Goal: Check status: Check status

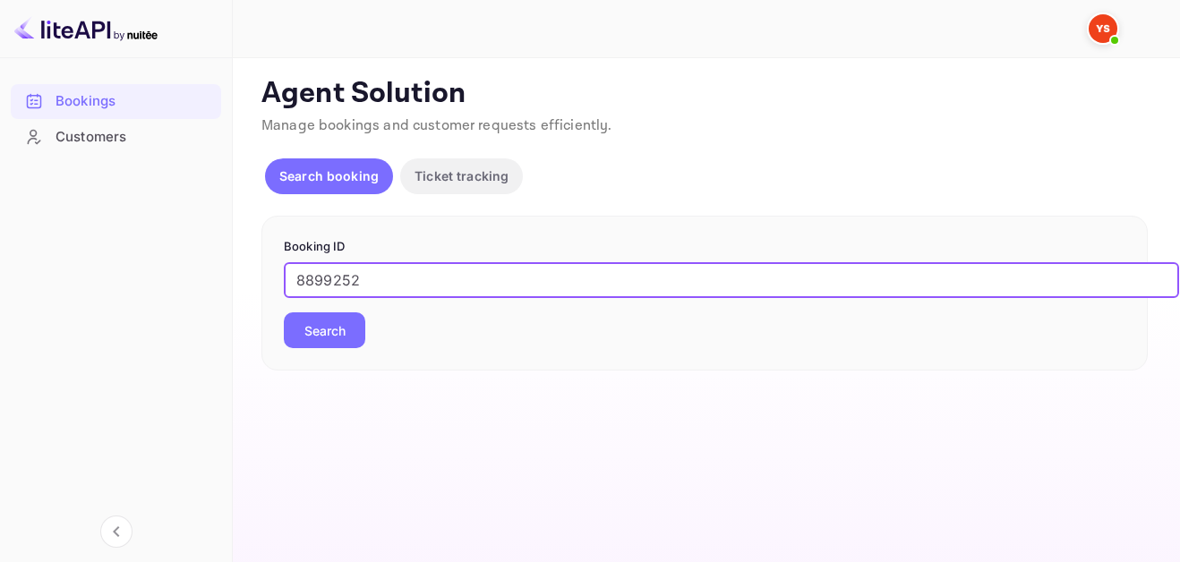
type input "8899252"
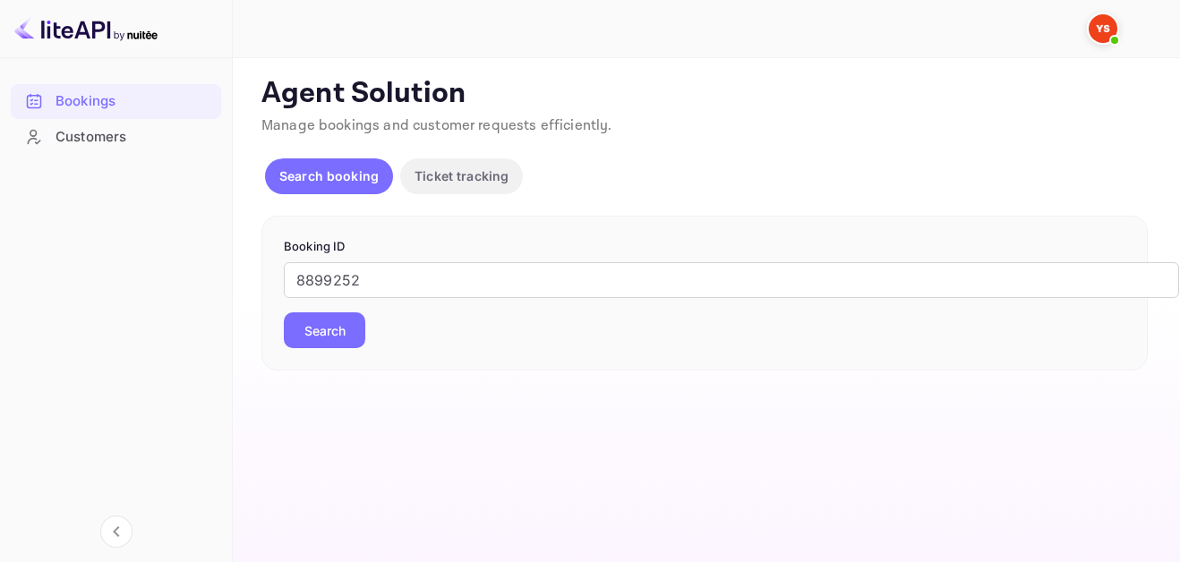
drag, startPoint x: 350, startPoint y: 335, endPoint x: 484, endPoint y: 349, distance: 134.2
click at [349, 335] on button "Search" at bounding box center [325, 331] width 82 height 36
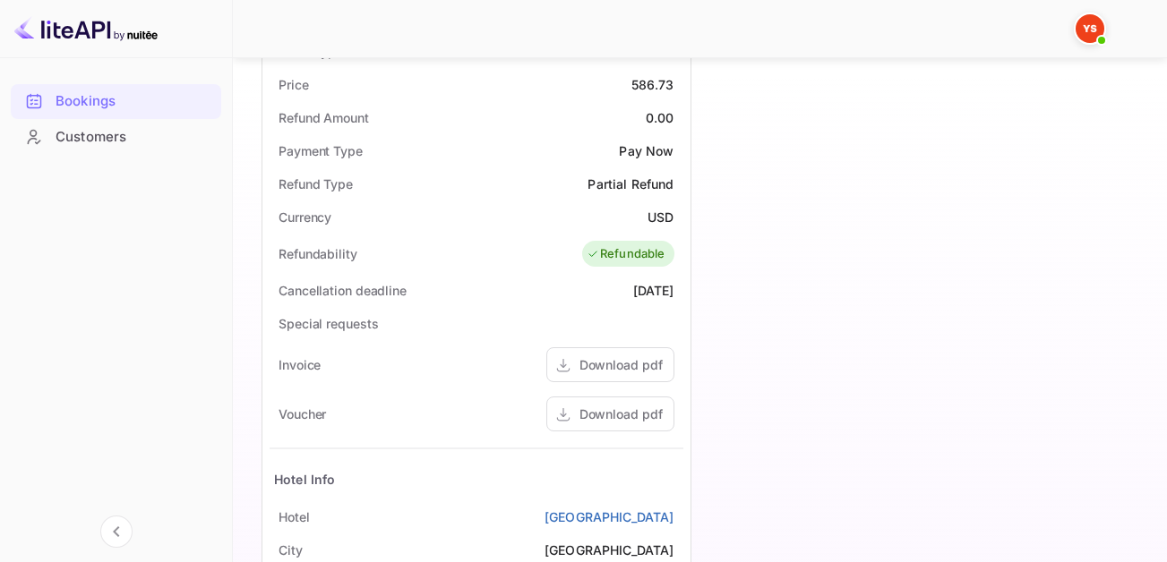
scroll to position [717, 0]
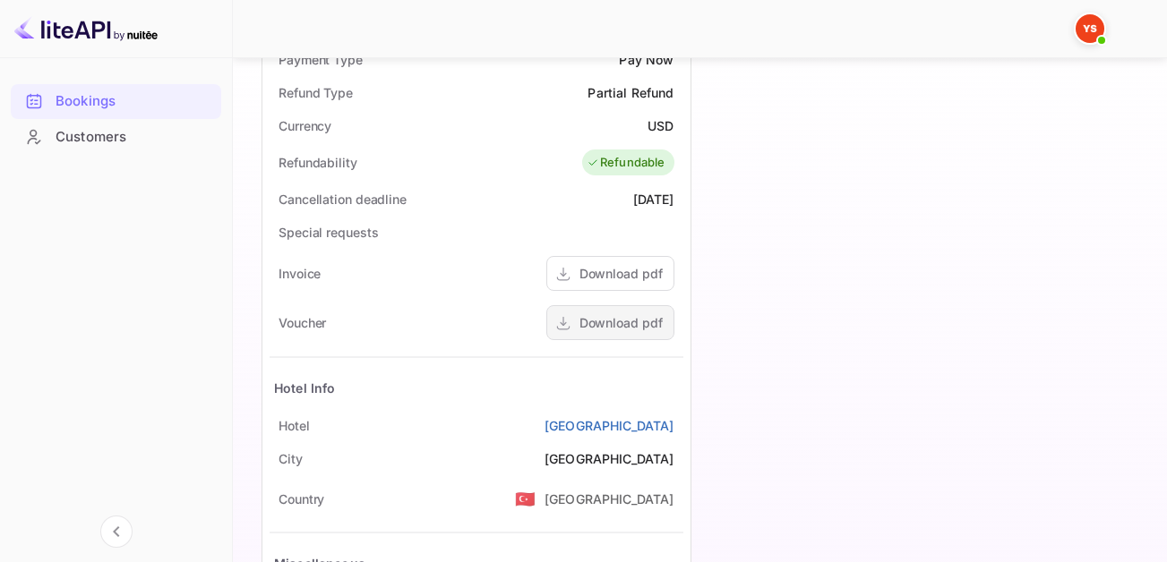
click at [600, 324] on div "Download pdf" at bounding box center [620, 322] width 83 height 19
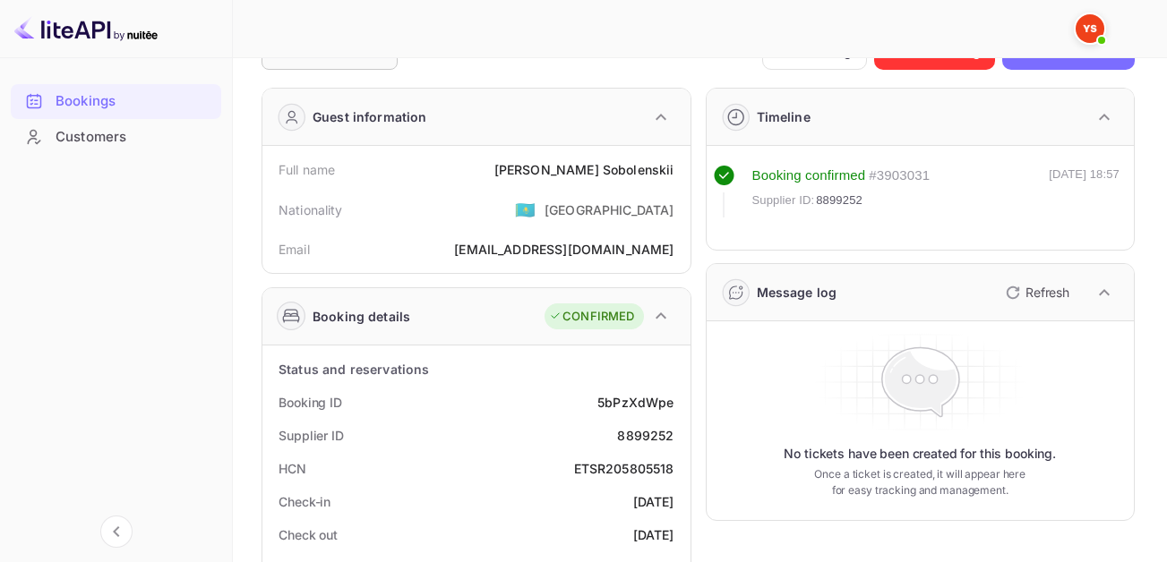
scroll to position [0, 0]
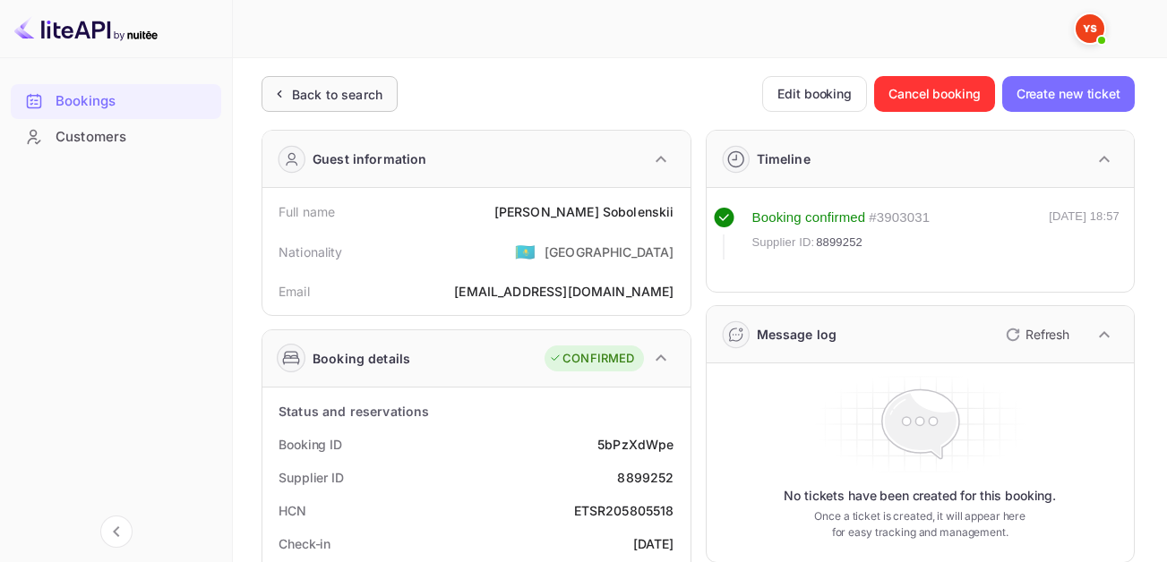
click at [278, 108] on div "Back to search" at bounding box center [330, 94] width 136 height 36
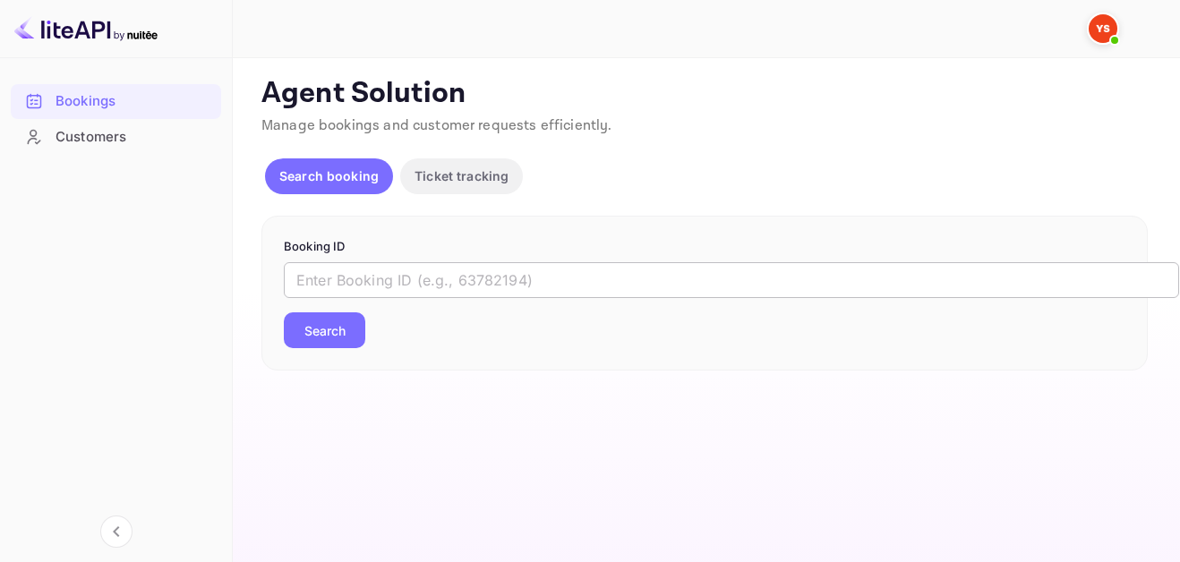
click at [378, 293] on input "text" at bounding box center [732, 280] width 896 height 36
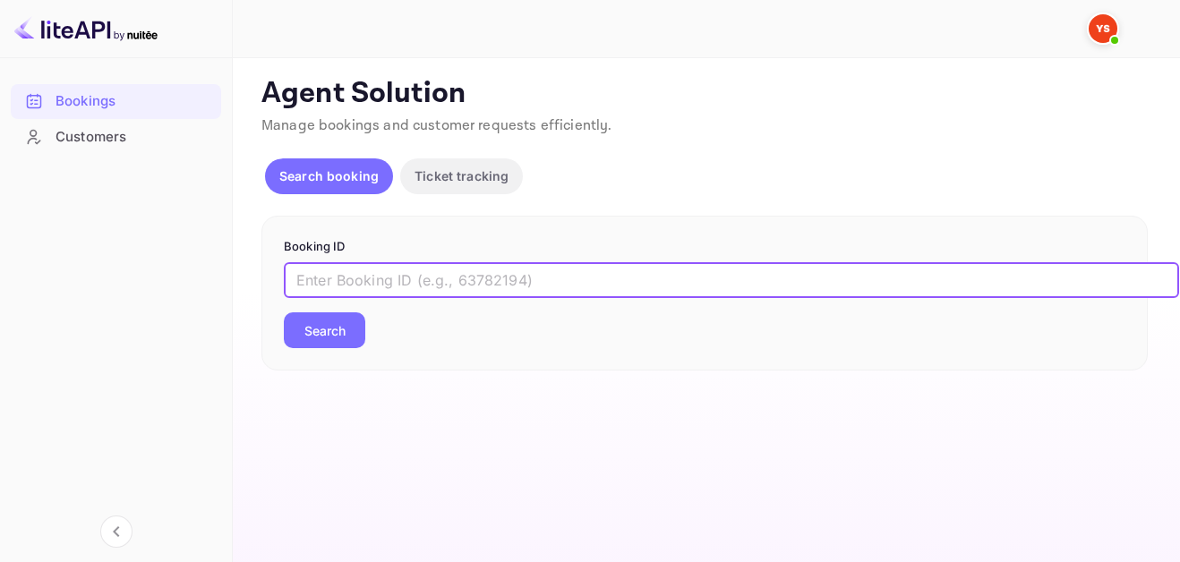
paste input "8469314"
type input "8469314"
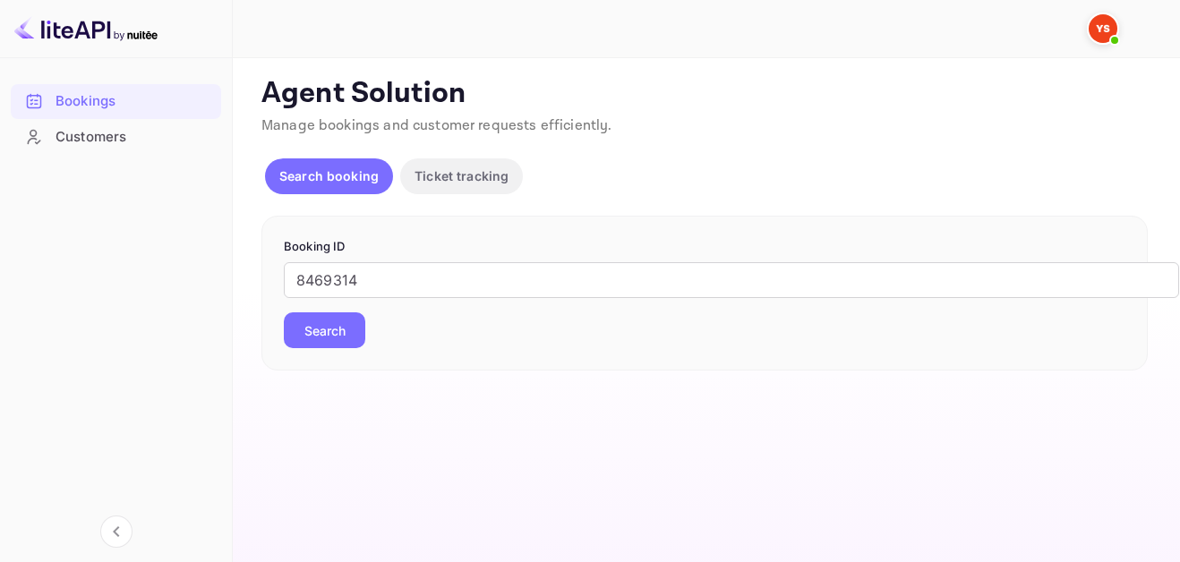
click at [334, 313] on button "Search" at bounding box center [325, 331] width 82 height 36
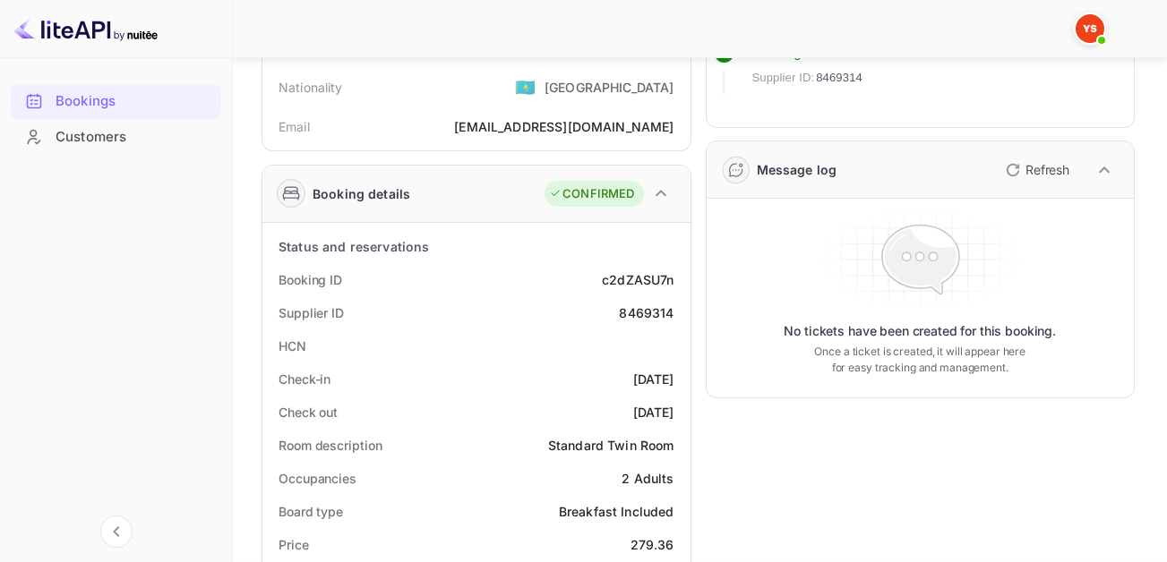
scroll to position [269, 0]
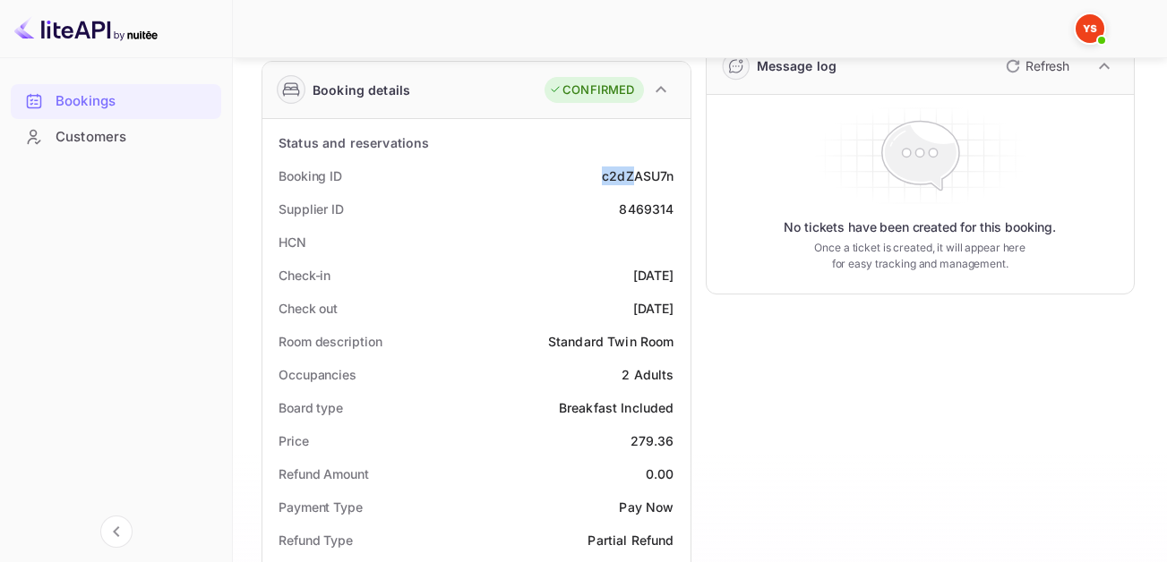
drag, startPoint x: 597, startPoint y: 175, endPoint x: 631, endPoint y: 175, distance: 34.9
click at [631, 175] on div "Booking ID c2dZASU7n" at bounding box center [477, 175] width 414 height 33
drag, startPoint x: 682, startPoint y: 208, endPoint x: 613, endPoint y: 210, distance: 69.0
click at [613, 210] on div "Supplier ID 8469314" at bounding box center [477, 209] width 414 height 33
copy div "8469314"
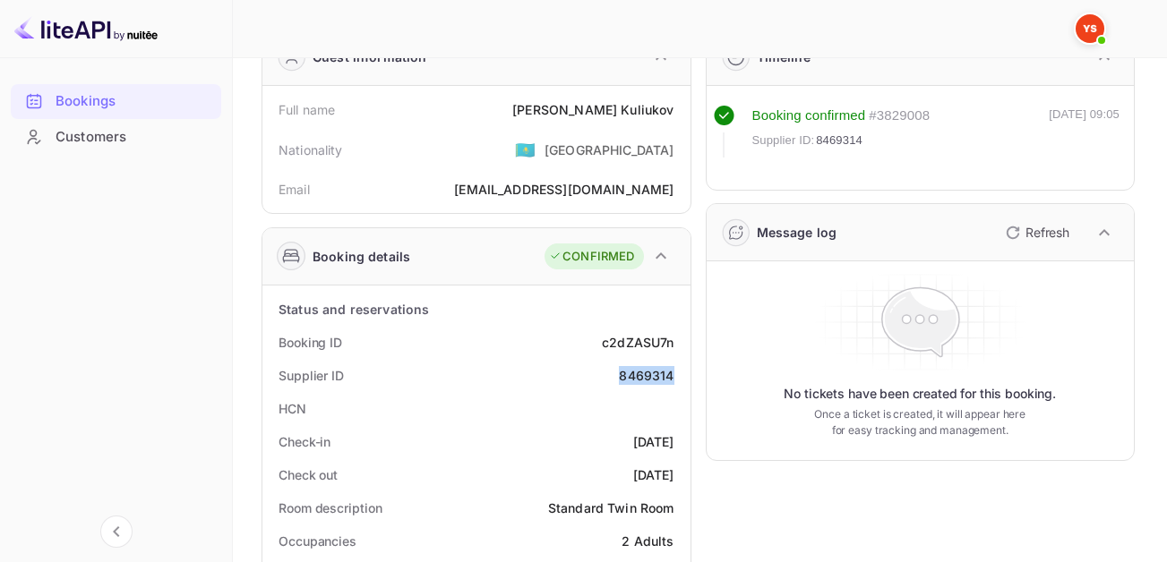
scroll to position [0, 0]
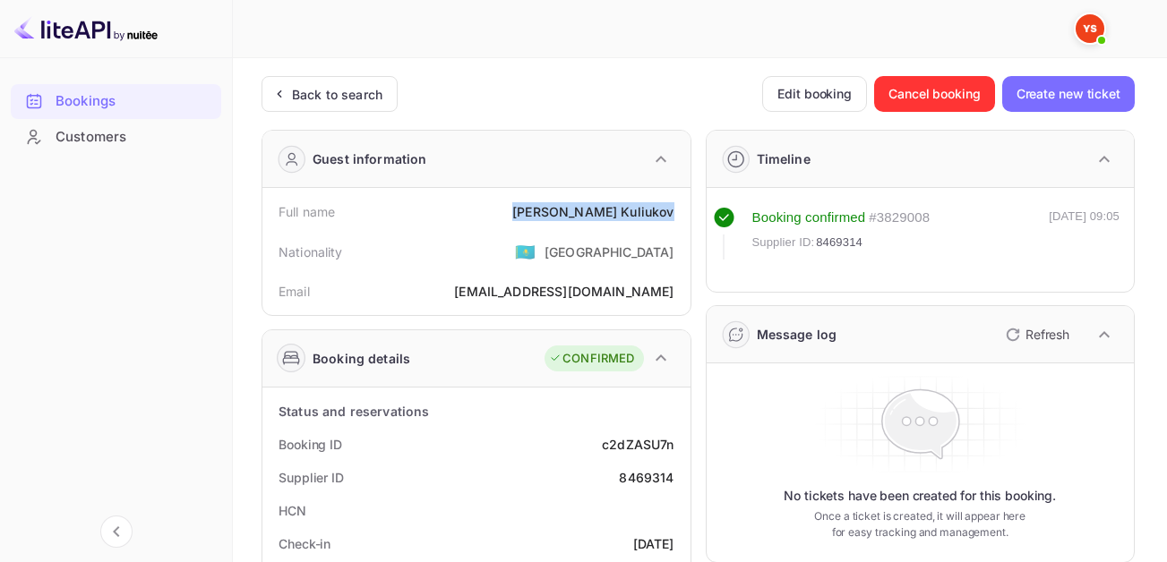
drag, startPoint x: 573, startPoint y: 217, endPoint x: 682, endPoint y: 214, distance: 109.3
click at [682, 214] on div "Full name [PERSON_NAME]" at bounding box center [477, 211] width 414 height 33
copy div "[PERSON_NAME]"
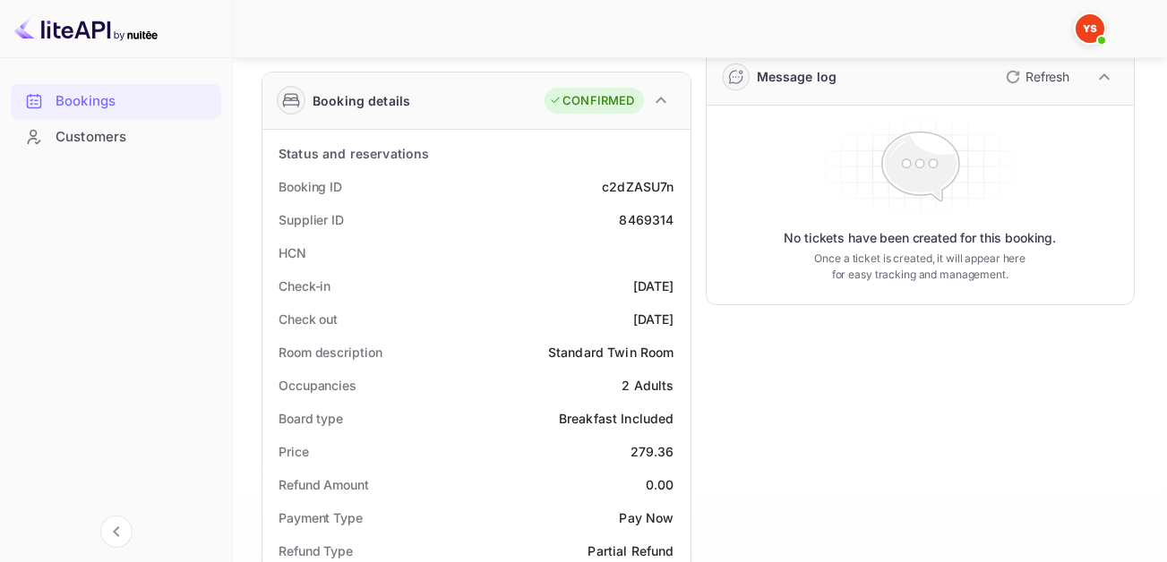
scroll to position [269, 0]
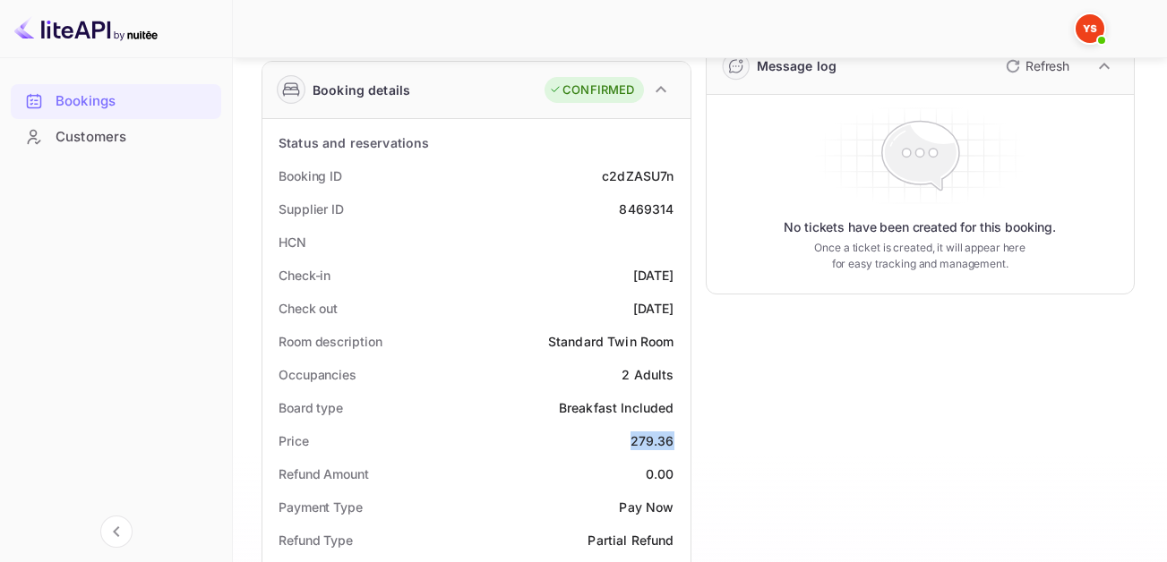
drag, startPoint x: 622, startPoint y: 445, endPoint x: 689, endPoint y: 441, distance: 67.3
copy div "279.36"
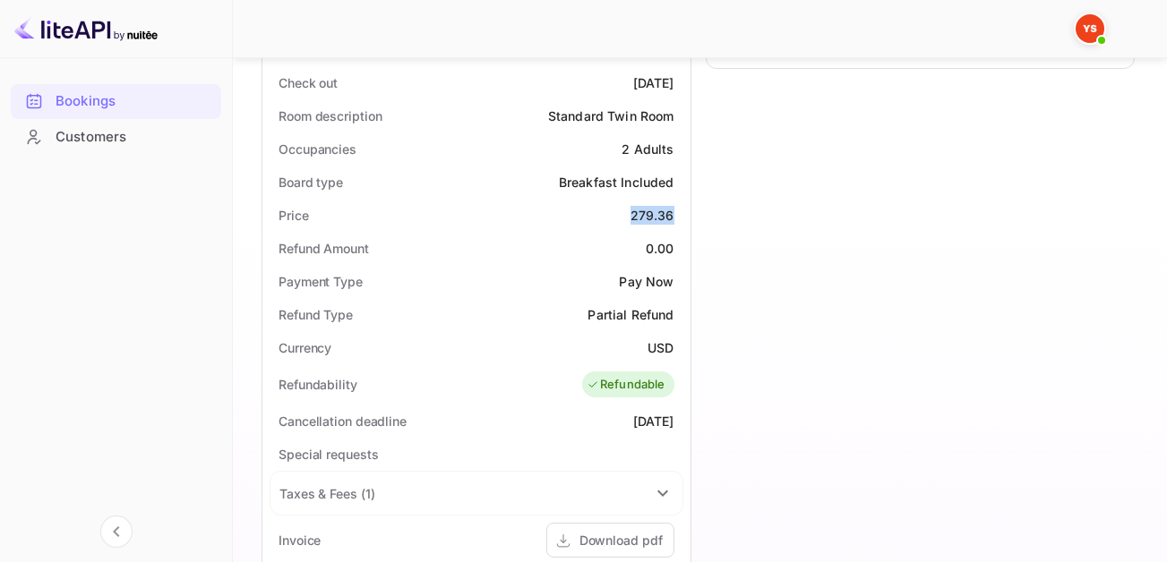
scroll to position [717, 0]
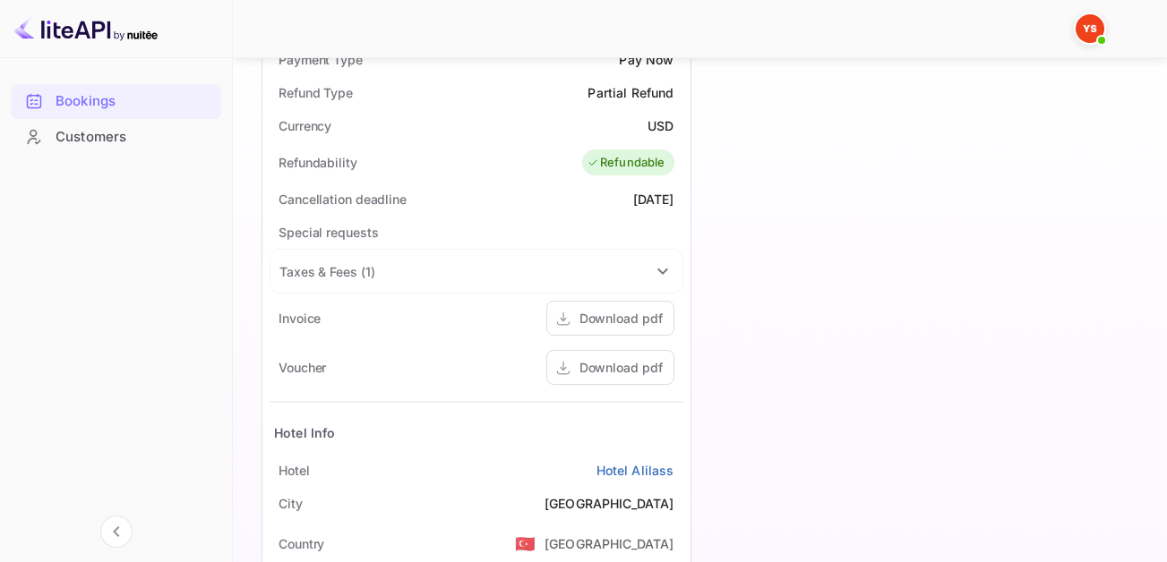
click at [81, 99] on div "Bookings" at bounding box center [134, 101] width 157 height 21
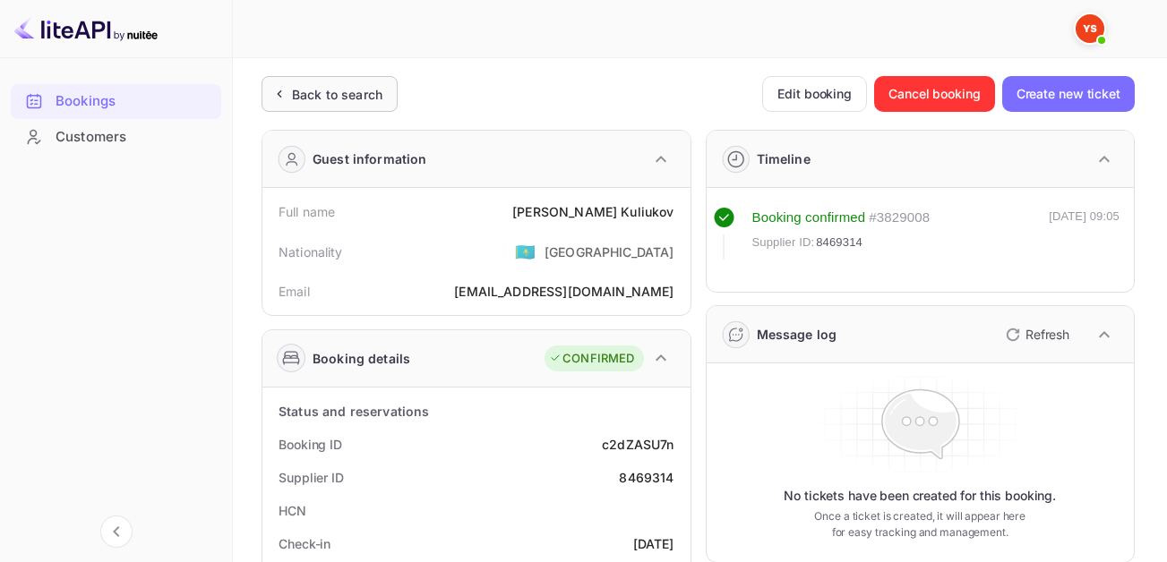
click at [310, 88] on div "Back to search" at bounding box center [337, 94] width 90 height 19
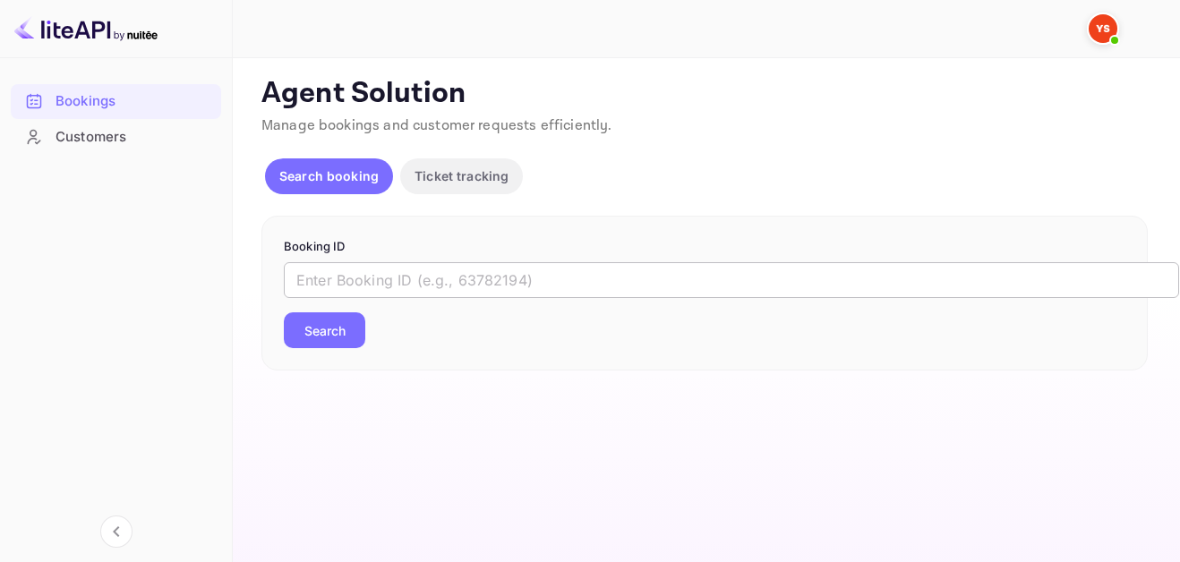
click at [633, 264] on input "text" at bounding box center [732, 280] width 896 height 36
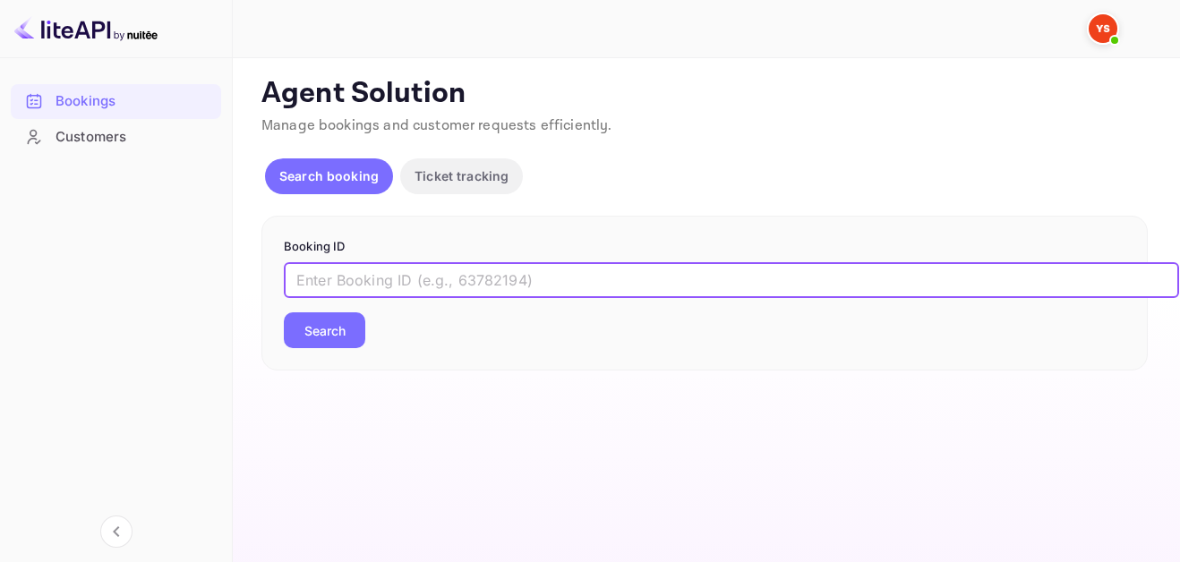
paste input "8403164"
type input "8403164"
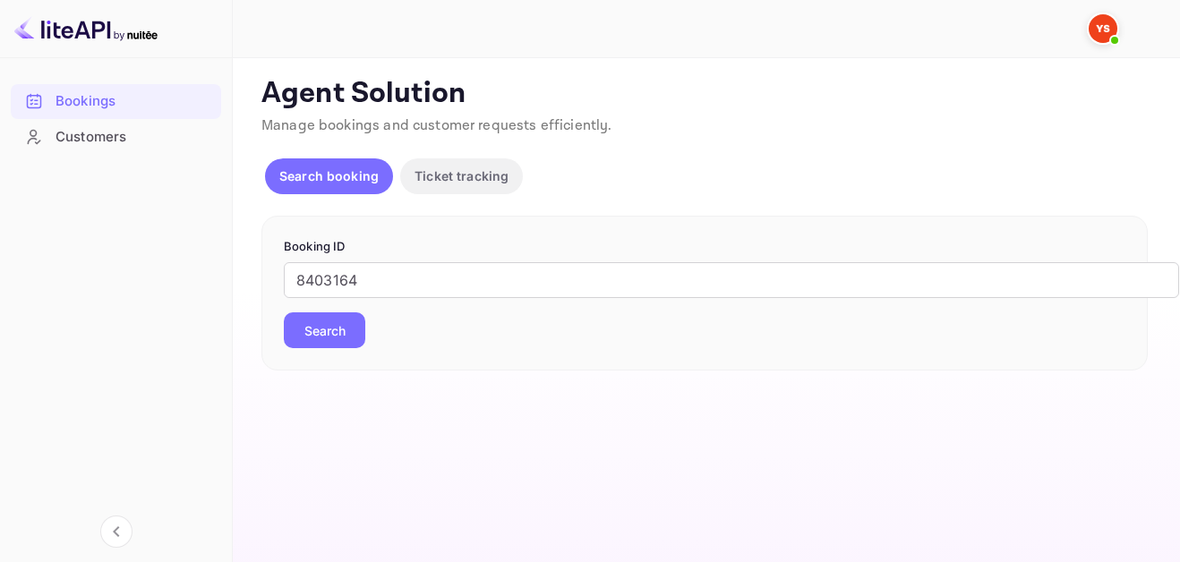
click at [347, 328] on button "Search" at bounding box center [325, 331] width 82 height 36
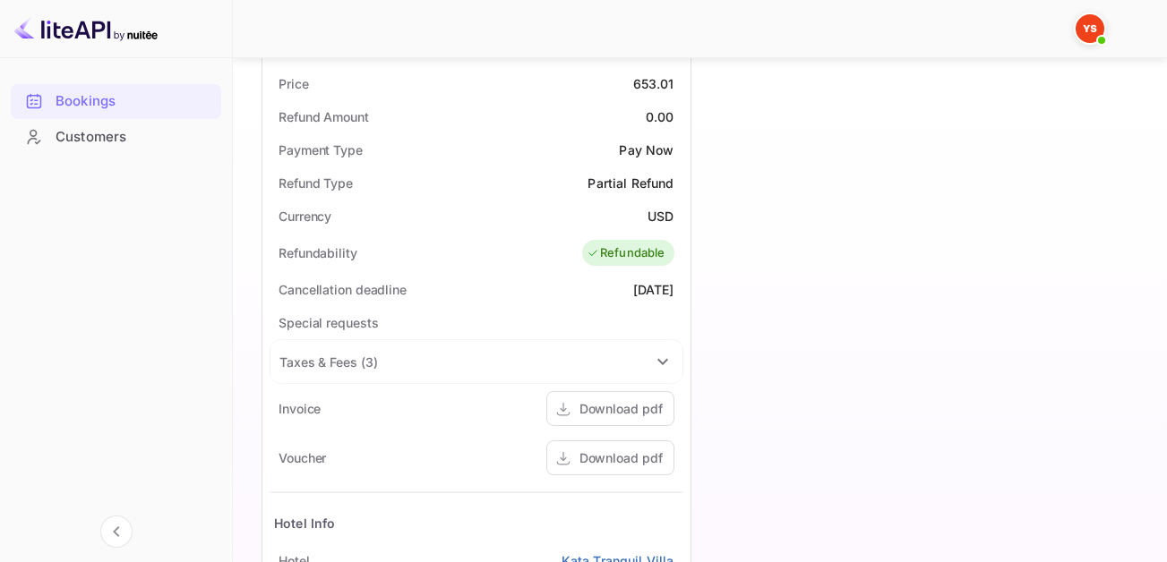
scroll to position [717, 0]
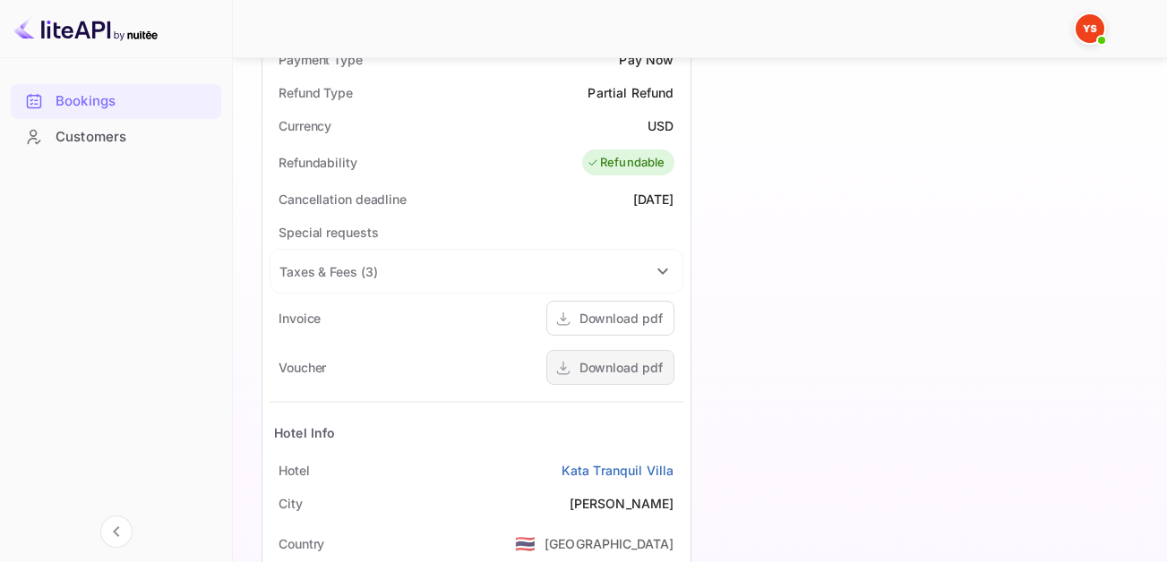
click at [603, 359] on div "Download pdf" at bounding box center [620, 367] width 83 height 19
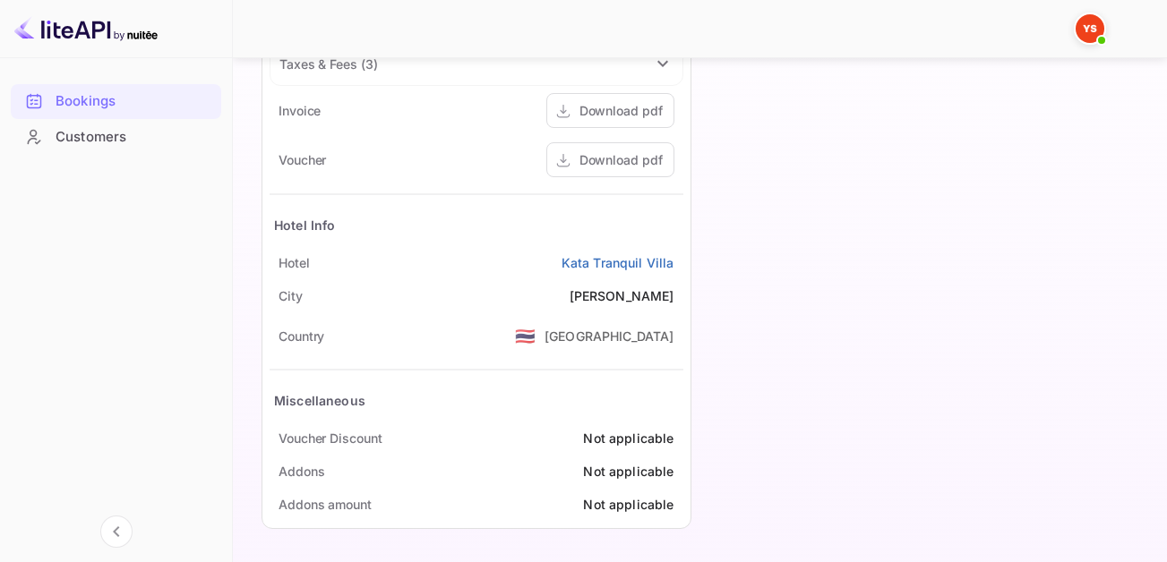
scroll to position [925, 0]
click at [613, 267] on link "Kata Tranquil Villa" at bounding box center [618, 262] width 113 height 19
